Goal: Check status: Check status

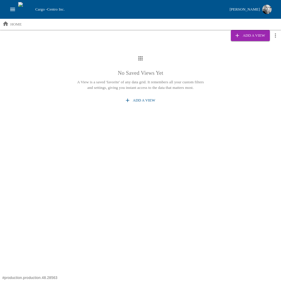
click at [107, 119] on div "No Saved Views Yet A View is a saved 'favorite' of any data grid. It remembers …" at bounding box center [140, 116] width 281 height 140
click at [11, 11] on icon "open drawer" at bounding box center [12, 9] width 5 height 3
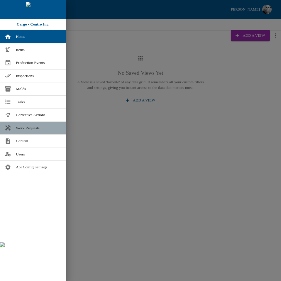
click at [26, 125] on link "Work Requests" at bounding box center [33, 128] width 66 height 13
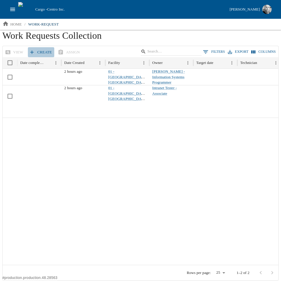
click at [36, 52] on link "Create" at bounding box center [41, 52] width 26 height 10
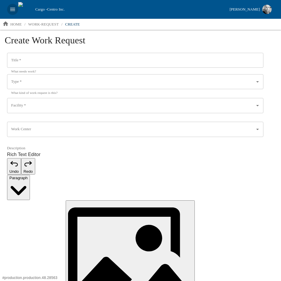
click at [12, 9] on icon "open drawer" at bounding box center [12, 9] width 6 height 6
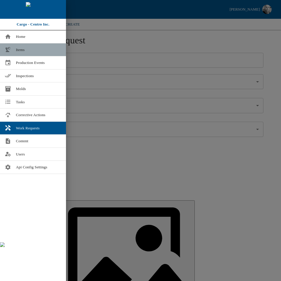
click at [23, 45] on link "Items" at bounding box center [33, 49] width 66 height 13
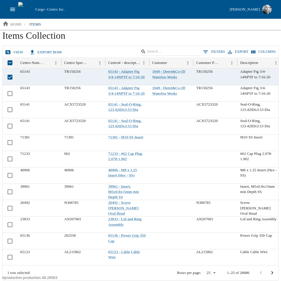
click at [11, 52] on link "view" at bounding box center [15, 52] width 22 height 10
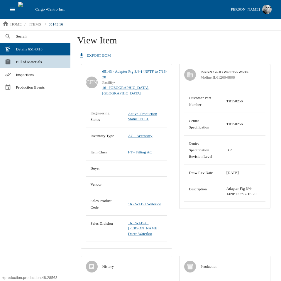
click at [23, 65] on link "Bill of Materials" at bounding box center [35, 61] width 70 height 13
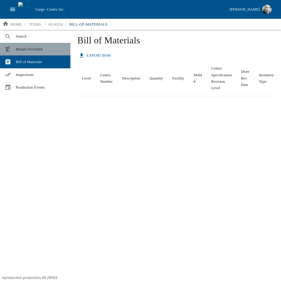
click at [28, 49] on span "Details 65143|16" at bounding box center [41, 49] width 50 height 6
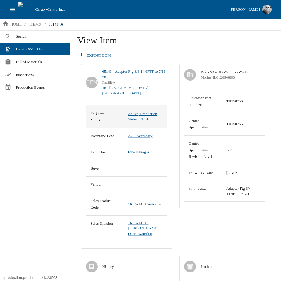
click at [137, 112] on link "Active, Production Status: FULL" at bounding box center [142, 116] width 29 height 9
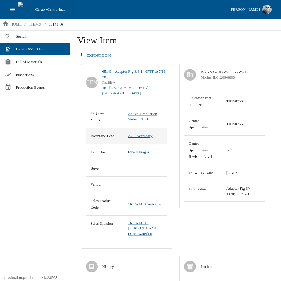
click at [145, 134] on link "AC - Accessory" at bounding box center [140, 136] width 24 height 4
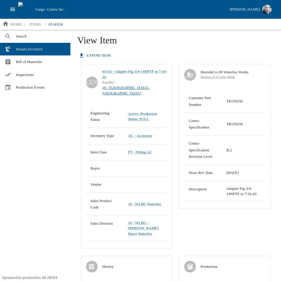
click at [130, 85] on link "16 - Waterloo, IA" at bounding box center [134, 90] width 65 height 11
click at [34, 26] on p "items" at bounding box center [35, 24] width 12 height 6
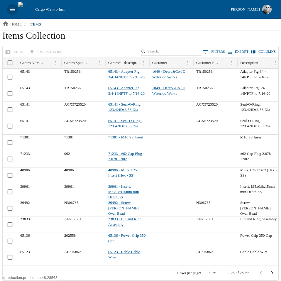
click at [14, 11] on icon "open drawer" at bounding box center [12, 9] width 5 height 3
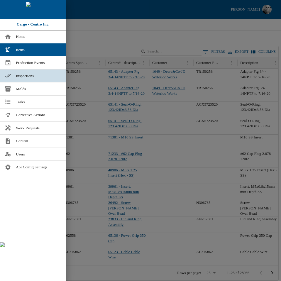
click at [13, 74] on link "Inspections" at bounding box center [33, 76] width 66 height 13
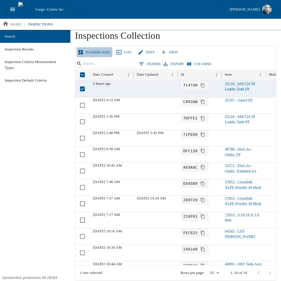
click at [97, 54] on link "Dashboard" at bounding box center [95, 52] width 36 height 10
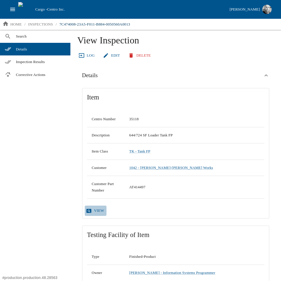
click at [93, 210] on link "view" at bounding box center [96, 211] width 22 height 10
click at [44, 191] on div "Search Details Inspection Results Corrective Actions" at bounding box center [35, 155] width 70 height 251
click at [99, 206] on link "view" at bounding box center [96, 211] width 22 height 10
click at [84, 59] on link "Log" at bounding box center [87, 55] width 20 height 10
click at [83, 59] on link "Log" at bounding box center [87, 55] width 20 height 10
